Goal: Information Seeking & Learning: Understand process/instructions

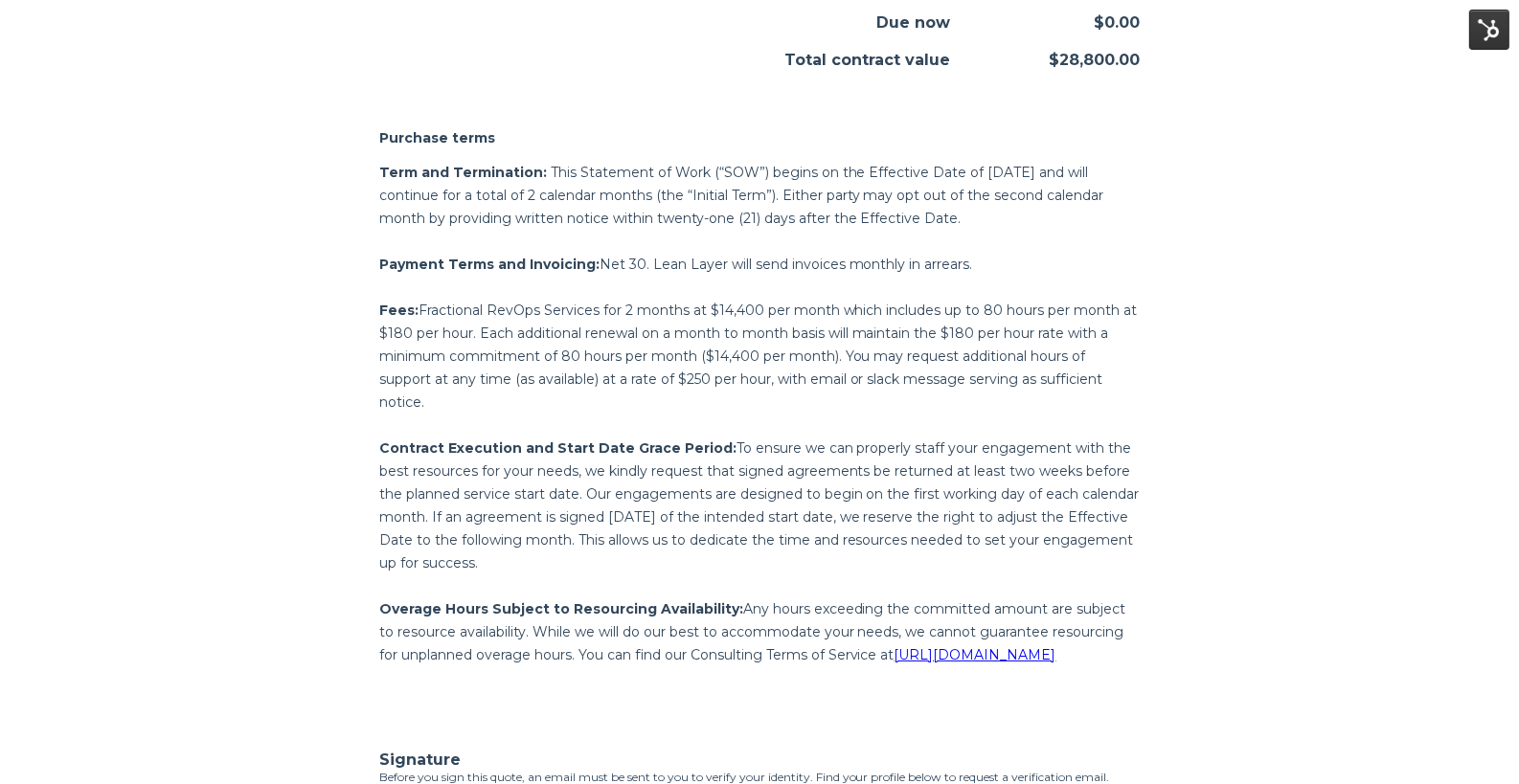
scroll to position [3095, 0]
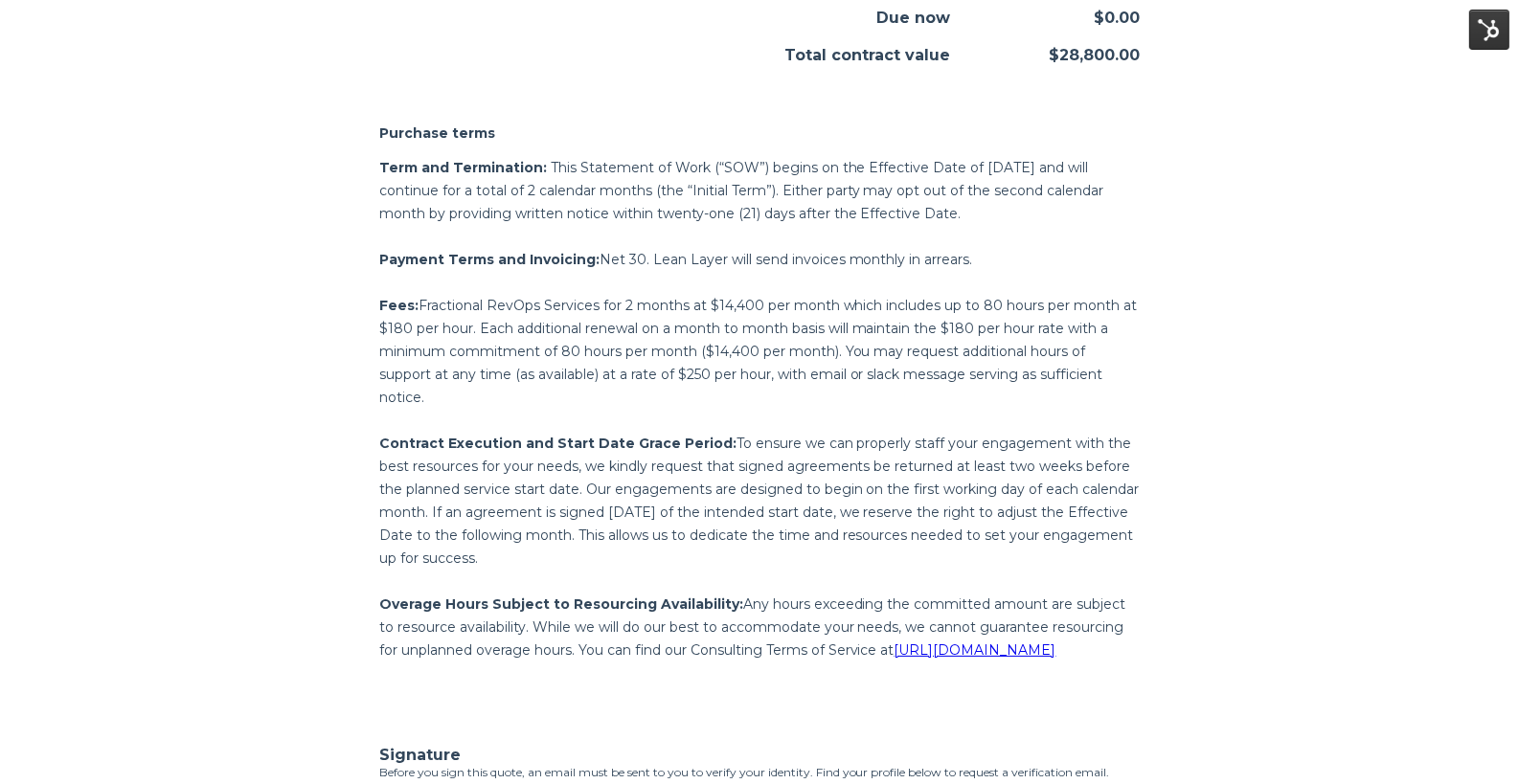
drag, startPoint x: 974, startPoint y: 237, endPoint x: 380, endPoint y: 193, distance: 595.6
click at [378, 192] on div "Purchase terms Term and Termination: This Statement of Work (“SOW”) begins on t…" at bounding box center [760, 389] width 790 height 591
copy p "Term and Termination: This Statement of Work (“SOW”) begins on the Effective Da…"
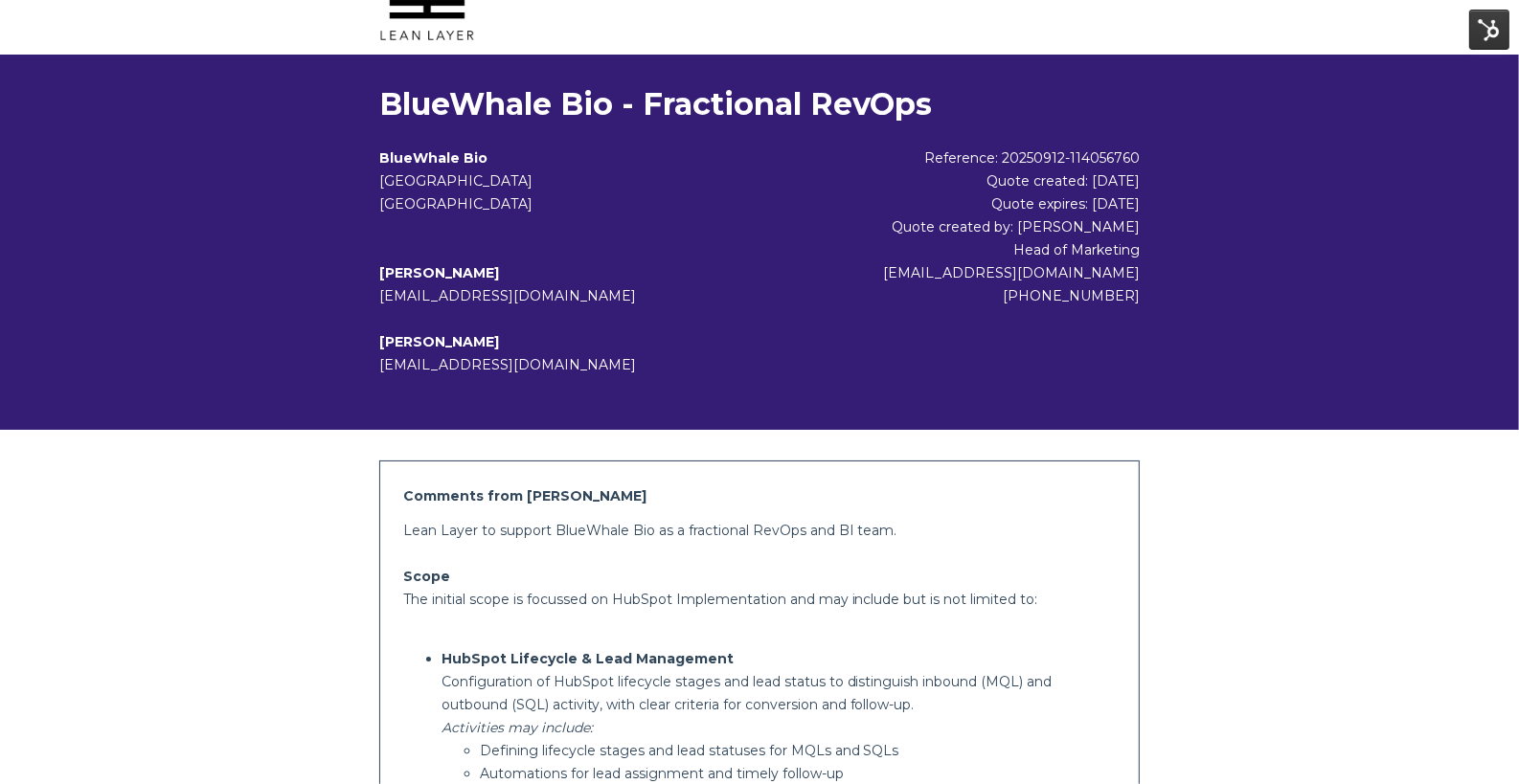
scroll to position [56, 0]
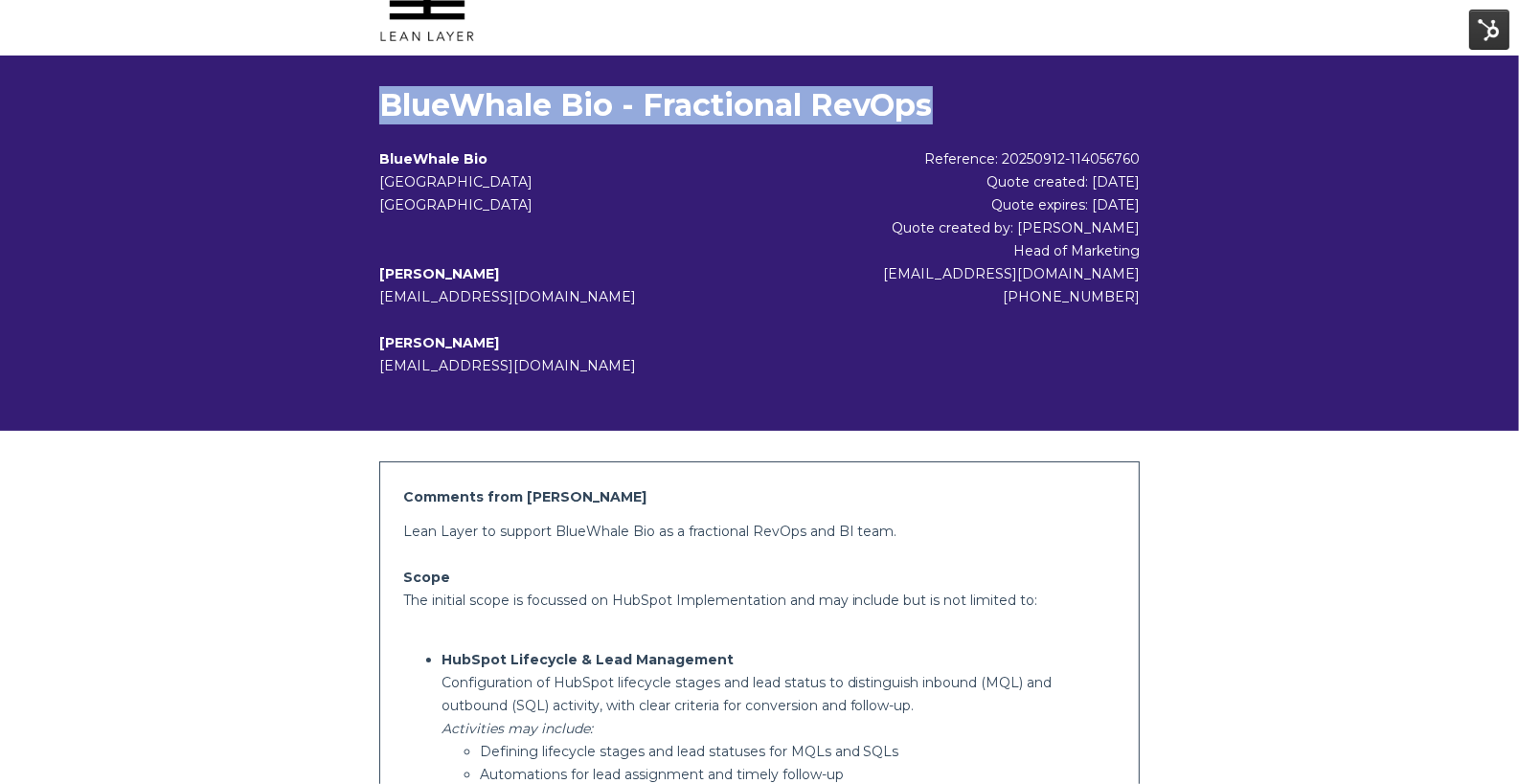
drag, startPoint x: 941, startPoint y: 96, endPoint x: 382, endPoint y: 108, distance: 559.1
click at [382, 108] on h1 "BlueWhale Bio - Fractional RevOps" at bounding box center [760, 106] width 761 height 38
copy h1 "BlueWhale Bio - Fractional RevOps"
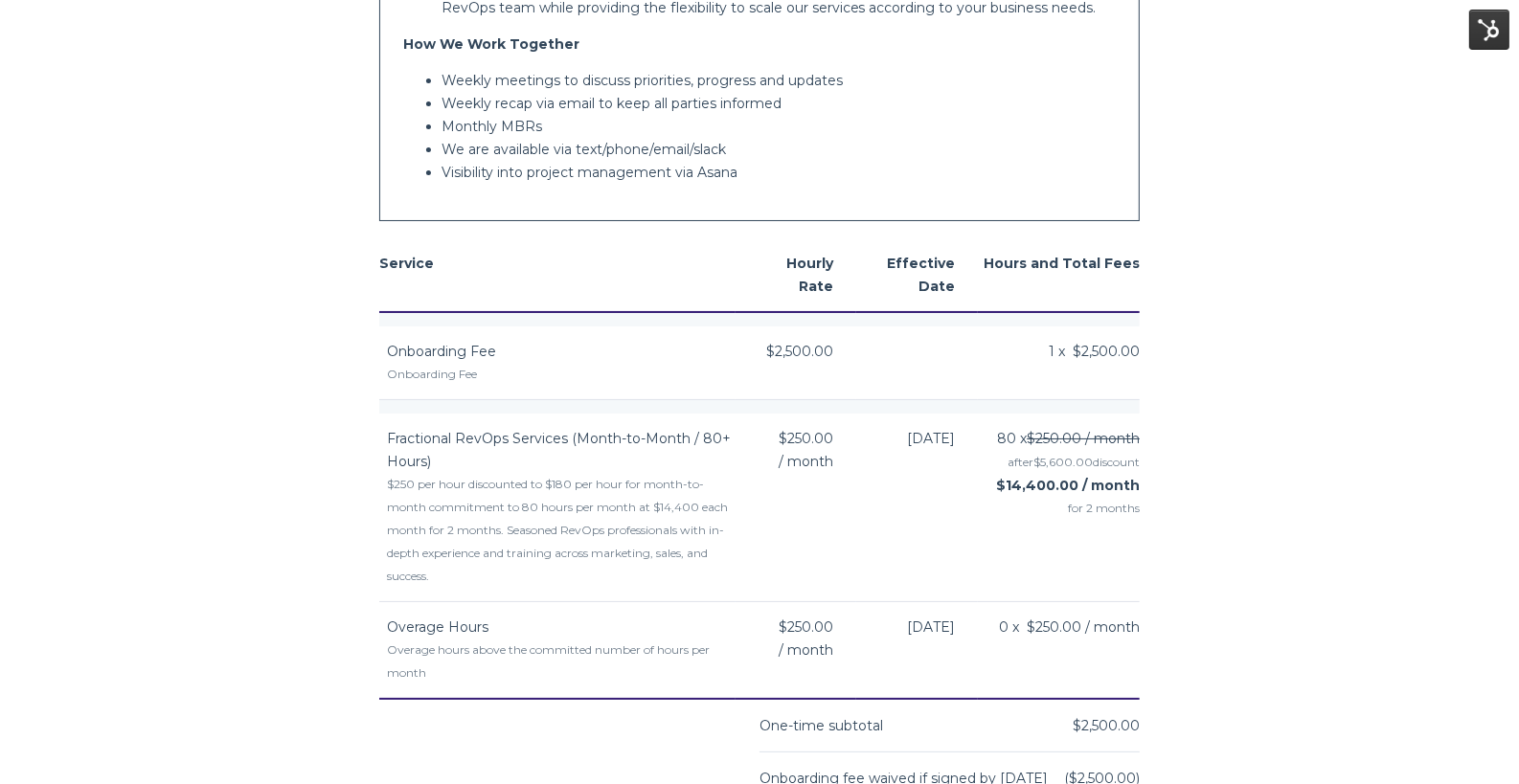
scroll to position [2288, 0]
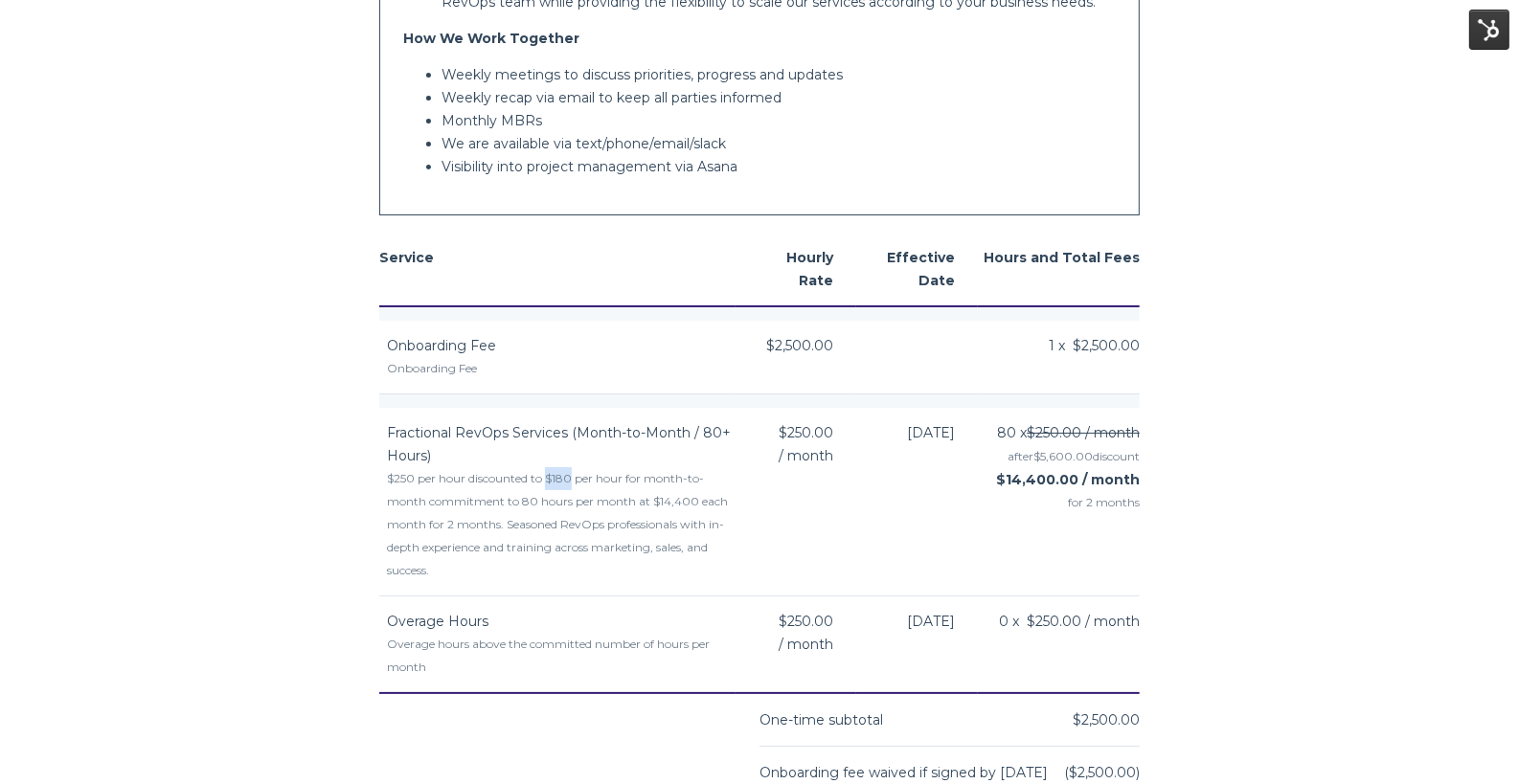
drag, startPoint x: 576, startPoint y: 476, endPoint x: 553, endPoint y: 476, distance: 23.0
click at [553, 476] on div "$250 per hour discounted to $180 per hour for month-to-month commitment to 80 h…" at bounding box center [561, 524] width 349 height 115
copy div "$180"
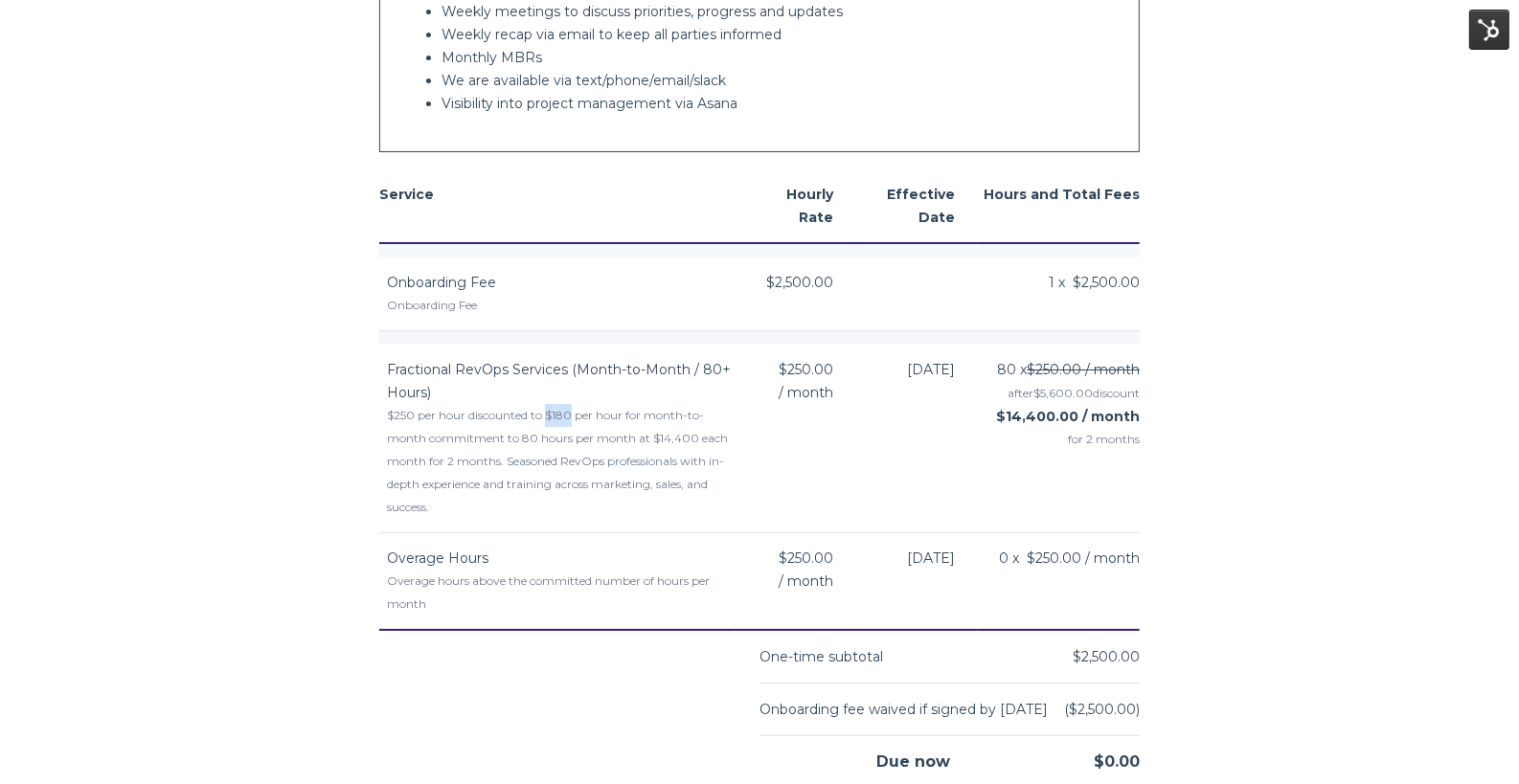
scroll to position [2455, 0]
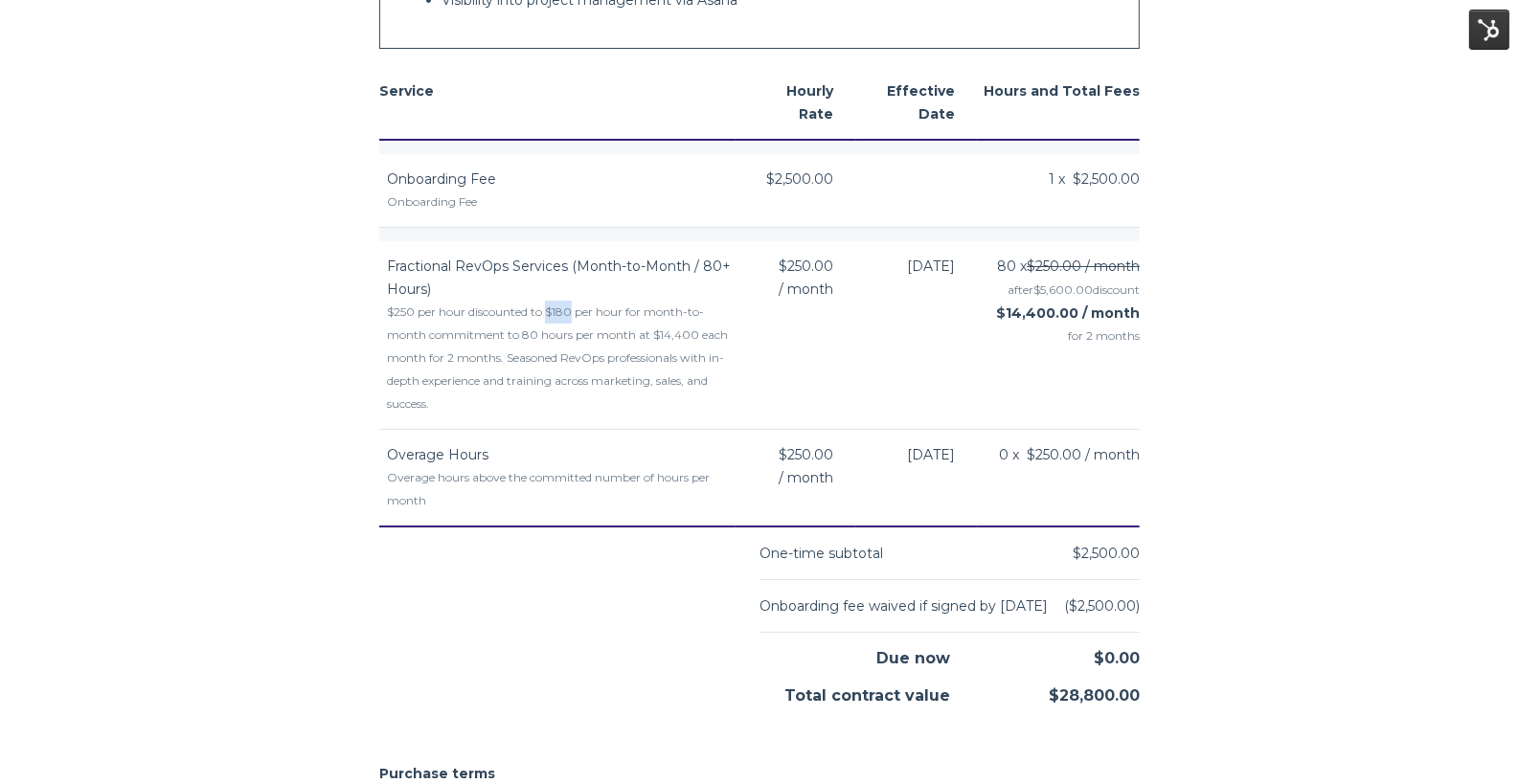
drag, startPoint x: 835, startPoint y: 451, endPoint x: 779, endPoint y: 451, distance: 56.0
click at [779, 451] on div "$250.00 / month" at bounding box center [795, 466] width 75 height 46
copy span "$250.00"
drag, startPoint x: 1011, startPoint y: 308, endPoint x: 1079, endPoint y: 308, distance: 68.0
click at [1079, 308] on strong "$14,400.00 / month" at bounding box center [1068, 313] width 144 height 17
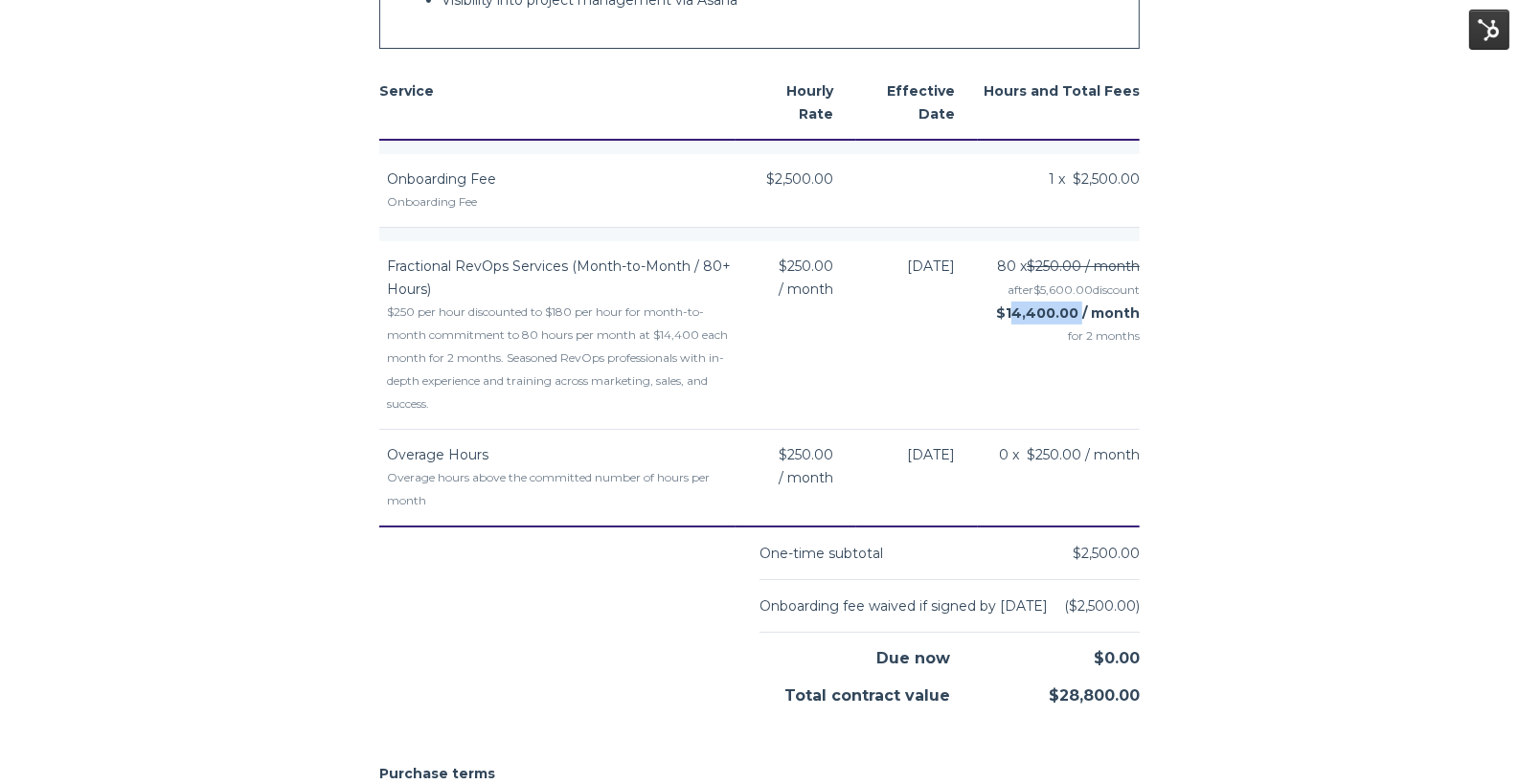
copy strong "14,400.00"
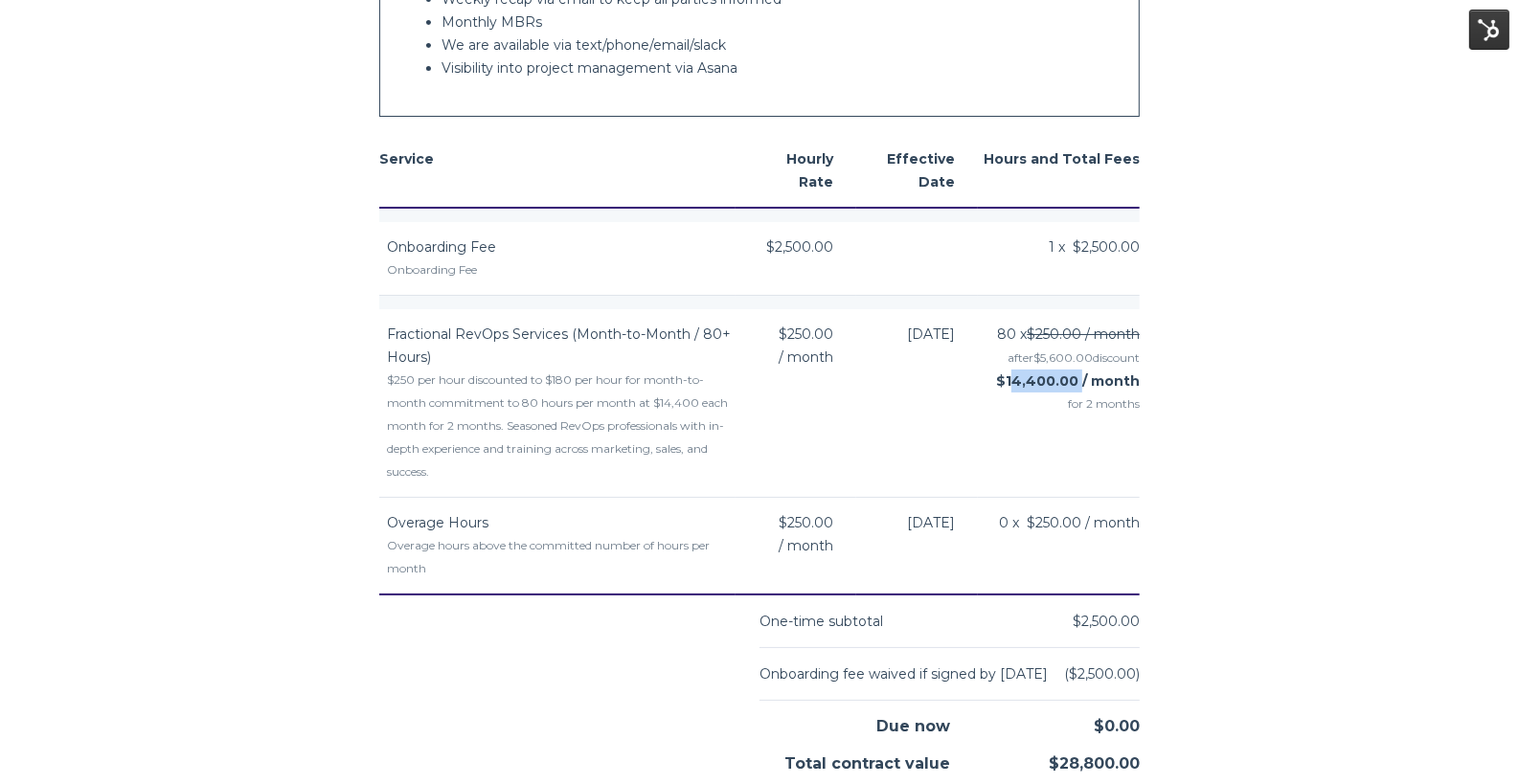
scroll to position [2385, 0]
click at [471, 242] on span "Onboarding Fee" at bounding box center [442, 248] width 110 height 17
copy td "Onboarding Fee"
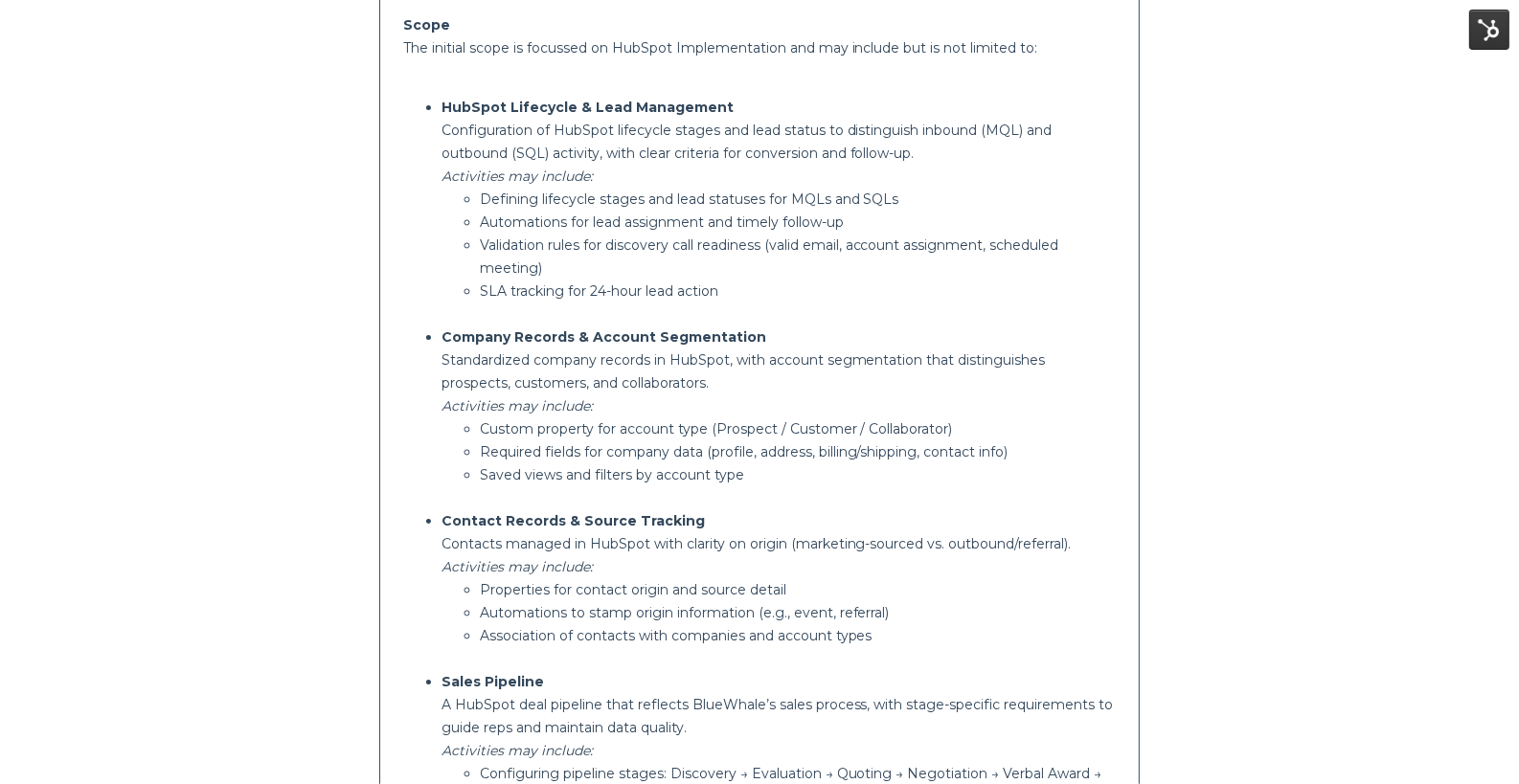
scroll to position [600, 0]
